Goal: Submit feedback/report problem: Submit feedback/report problem

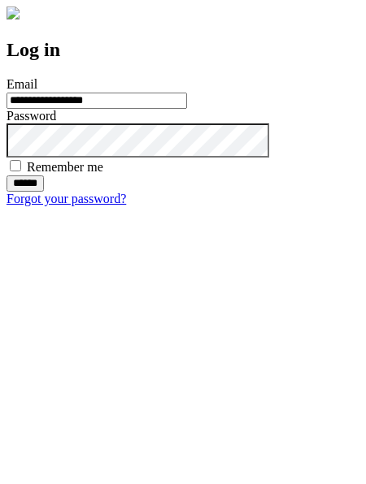
type input "**********"
click at [44, 192] on input "******" at bounding box center [25, 184] width 37 height 16
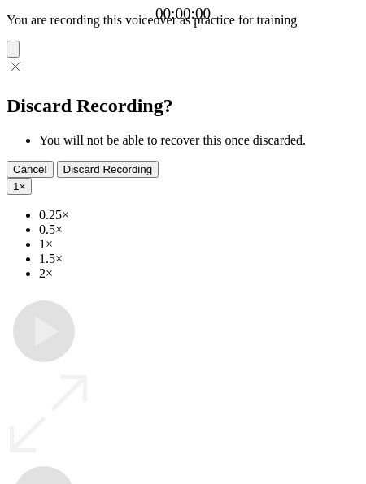
type input "**********"
